Goal: Information Seeking & Learning: Find specific fact

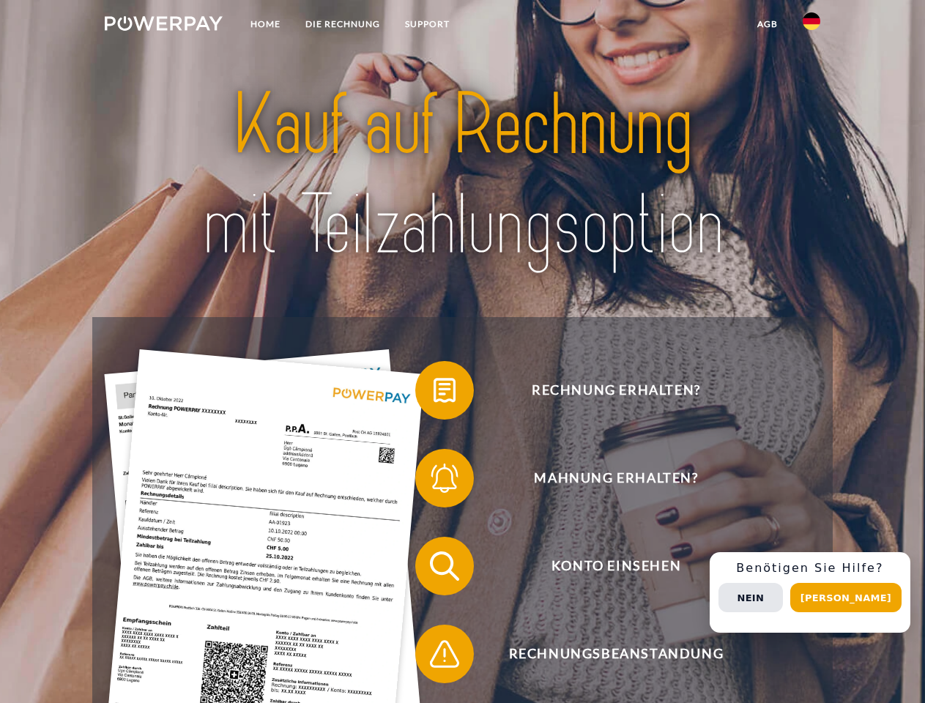
click at [163, 26] on img at bounding box center [164, 23] width 118 height 15
click at [812, 26] on img at bounding box center [812, 21] width 18 height 18
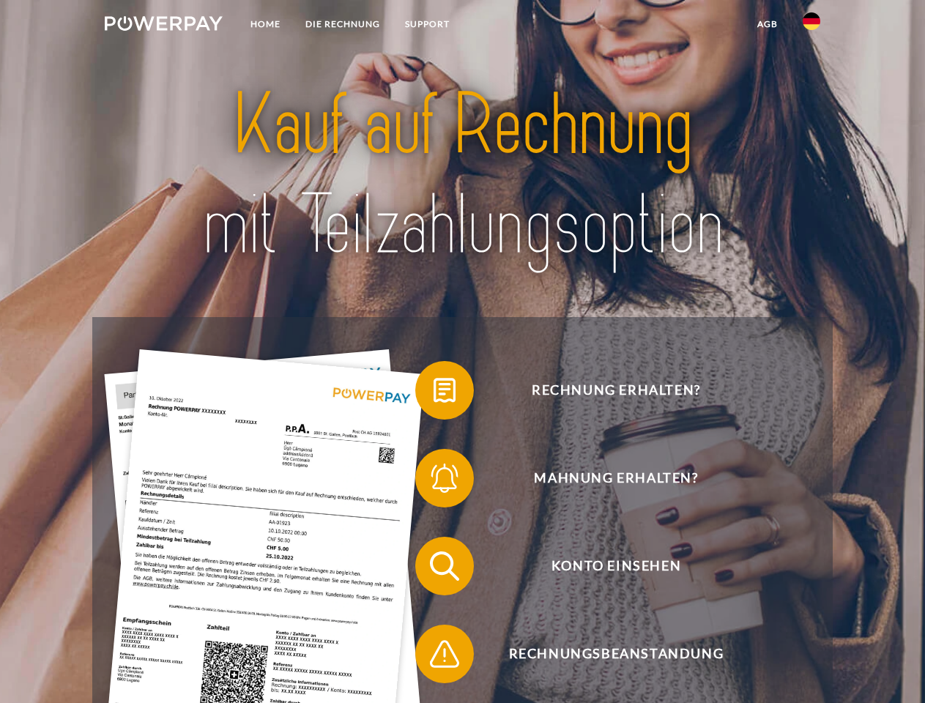
click at [767, 24] on link "agb" at bounding box center [767, 24] width 45 height 26
click at [434, 393] on span at bounding box center [422, 390] width 73 height 73
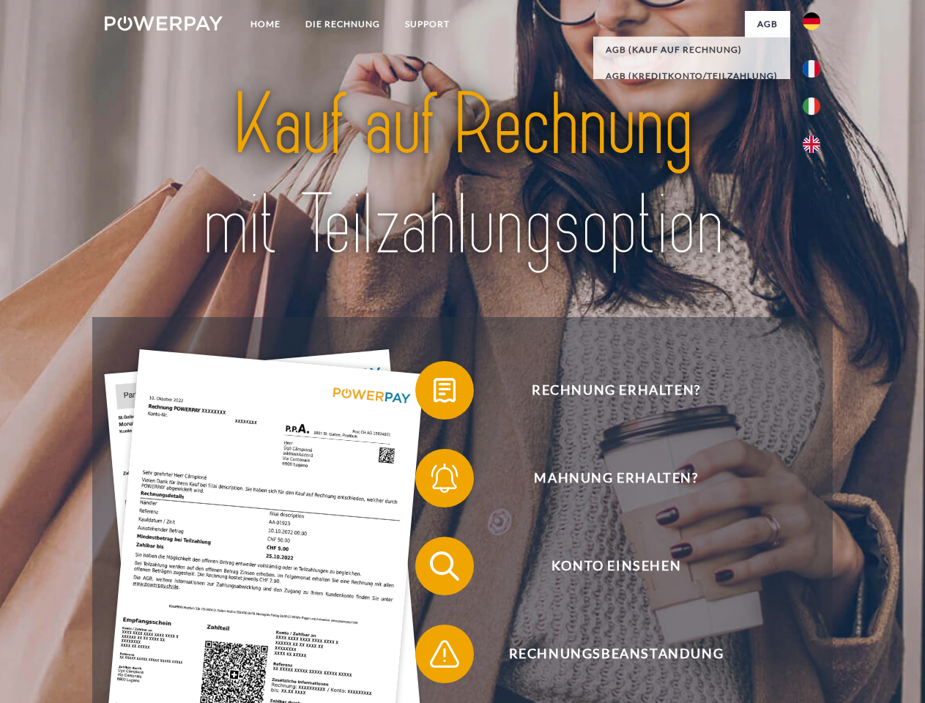
click at [434, 481] on span at bounding box center [422, 478] width 73 height 73
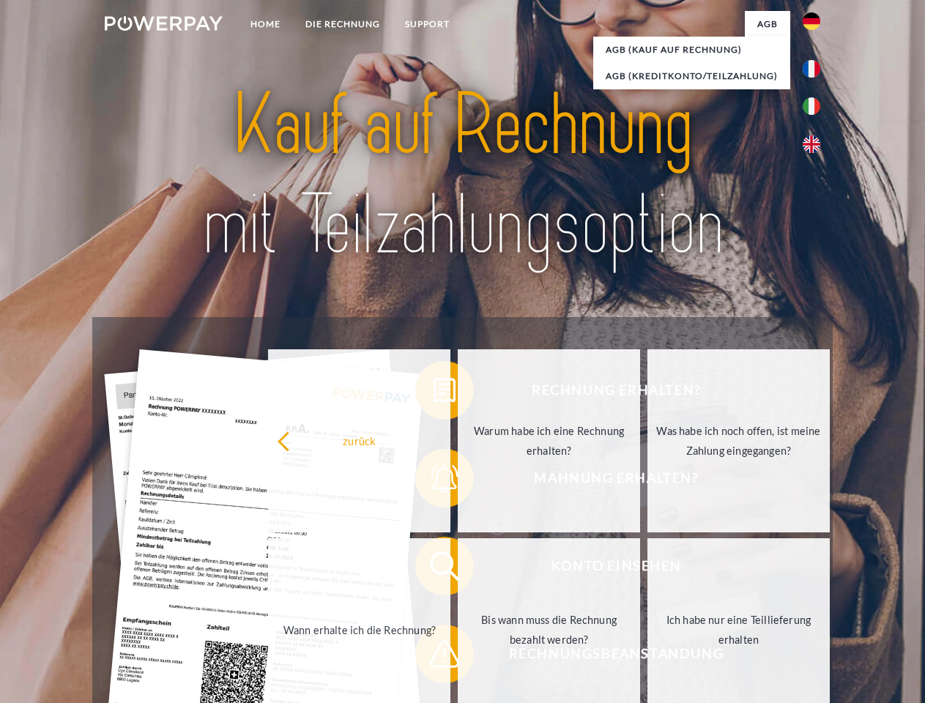
click at [458, 569] on link "Bis wann muss die Rechnung bezahlt werden?" at bounding box center [549, 630] width 182 height 183
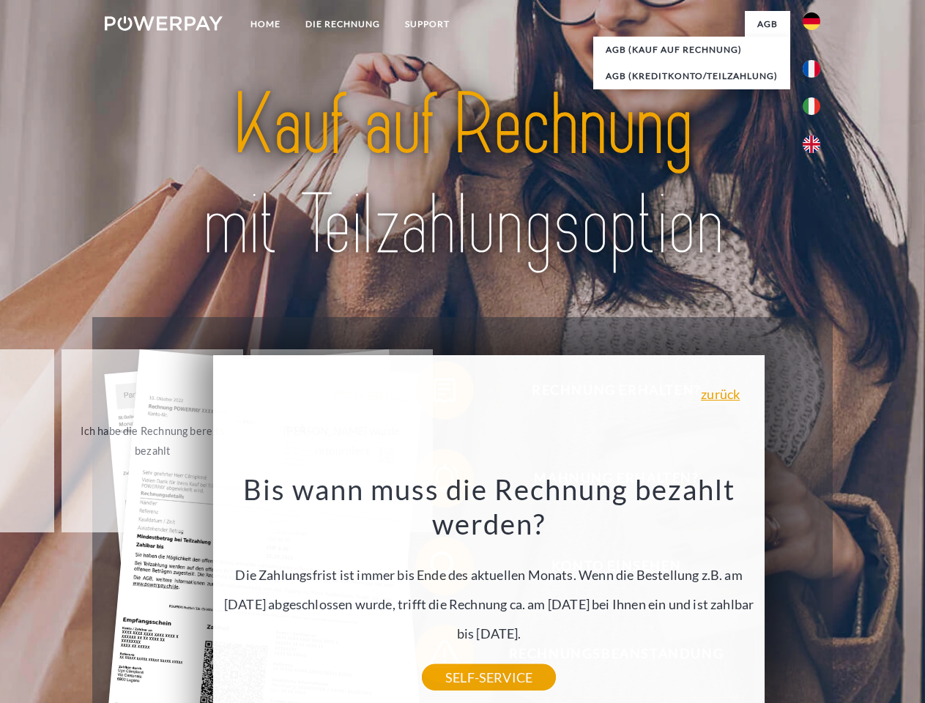
click at [815, 593] on div "Rechnung erhalten? Mahnung erhalten? Konto einsehen" at bounding box center [462, 610] width 740 height 586
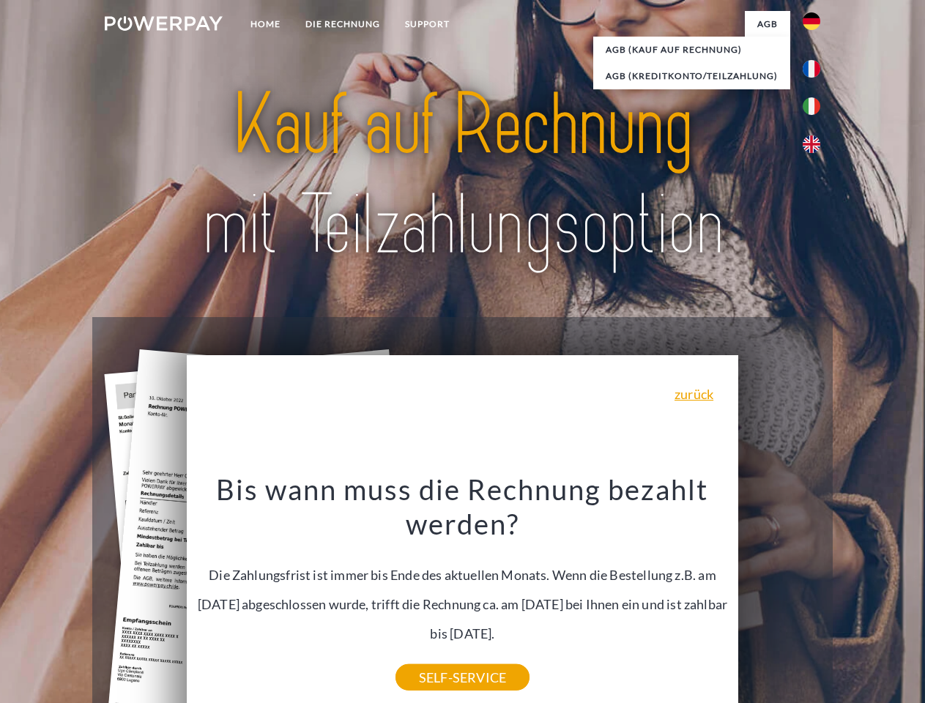
click at [780, 596] on span "Konto einsehen" at bounding box center [616, 566] width 359 height 59
click at [851, 598] on header "Home DIE RECHNUNG SUPPORT" at bounding box center [462, 506] width 925 height 1012
